Goal: Task Accomplishment & Management: Manage account settings

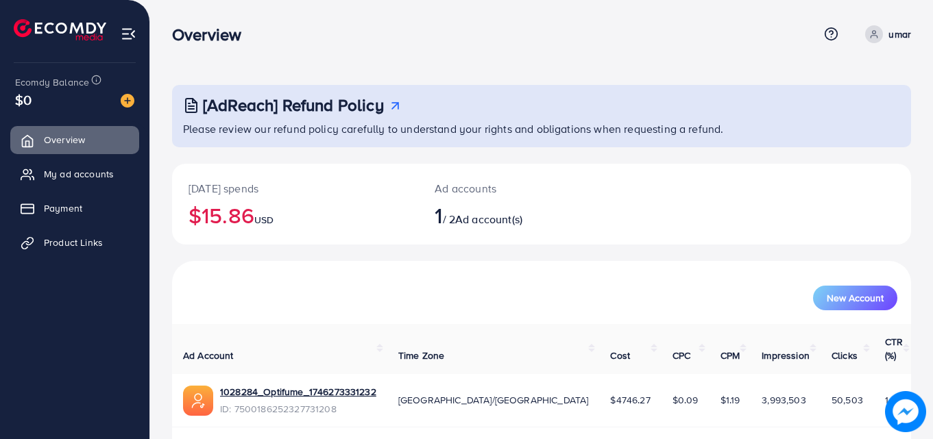
scroll to position [32, 0]
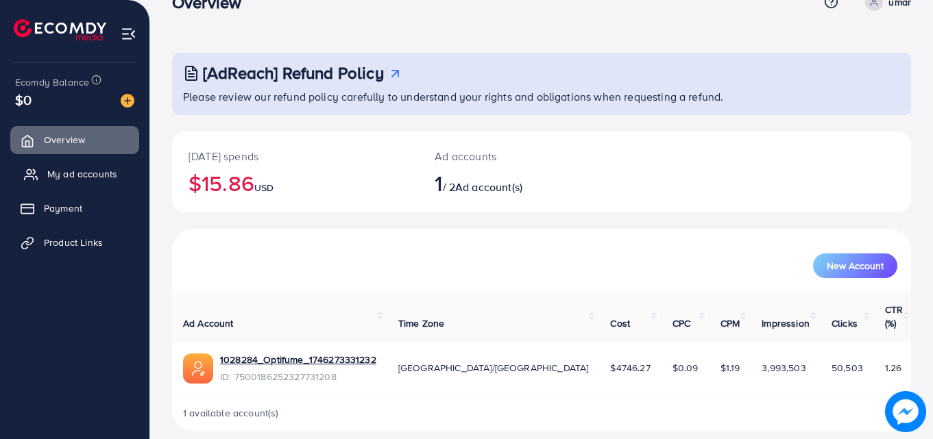
click at [68, 174] on span "My ad accounts" at bounding box center [82, 174] width 70 height 14
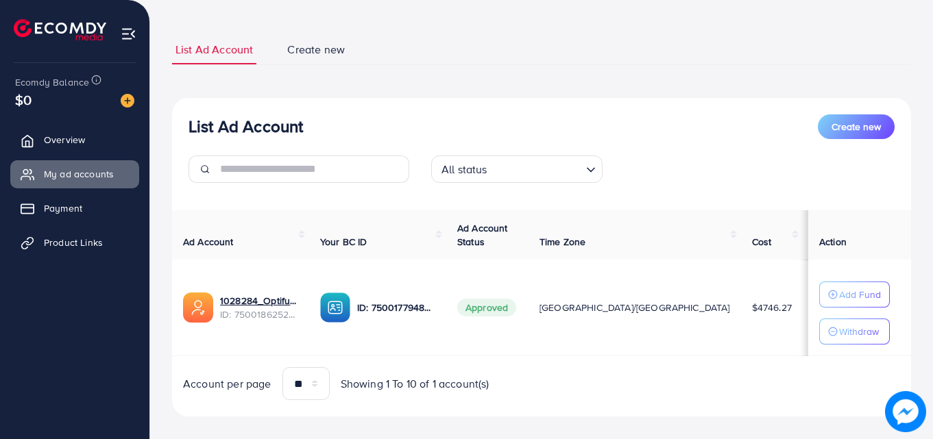
scroll to position [82, 0]
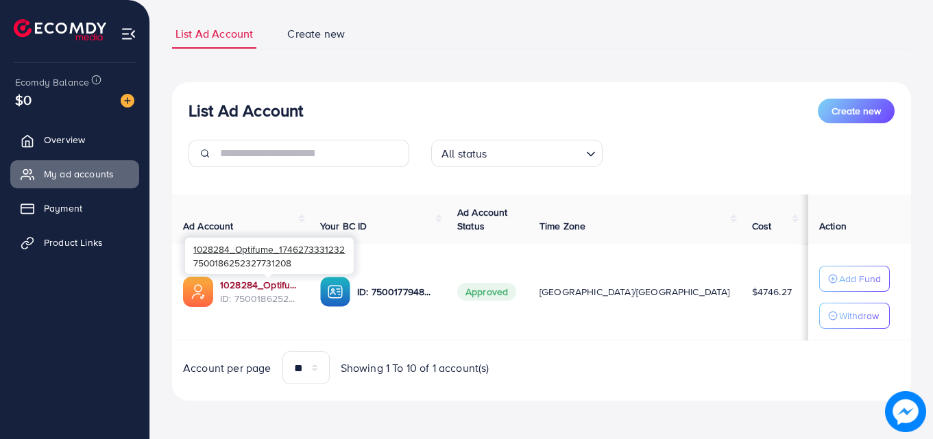
click at [244, 280] on link "1028284_Optifume_1746273331232" at bounding box center [259, 285] width 78 height 14
